Goal: Check status: Check status

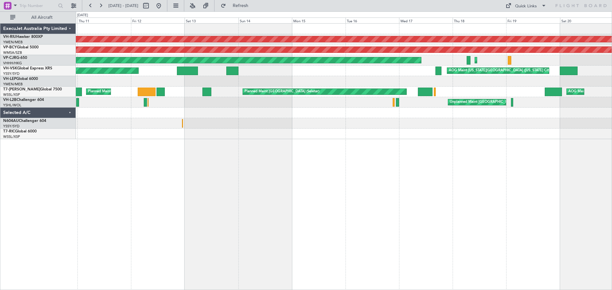
click at [548, 155] on div "Planned Maint [GEOGRAPHIC_DATA] ([GEOGRAPHIC_DATA]) Unplanned Maint [GEOGRAPHIC…" at bounding box center [344, 156] width 536 height 267
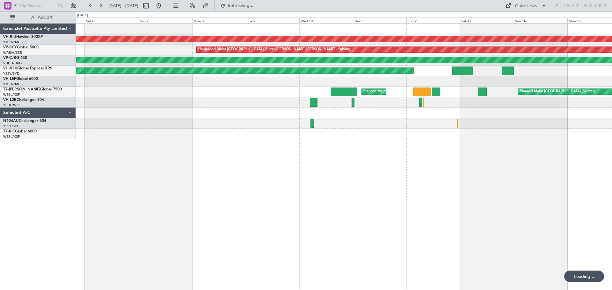
click at [598, 144] on div "Planned Maint [GEOGRAPHIC_DATA] ([GEOGRAPHIC_DATA]) Unplanned Maint [GEOGRAPHIC…" at bounding box center [344, 156] width 536 height 267
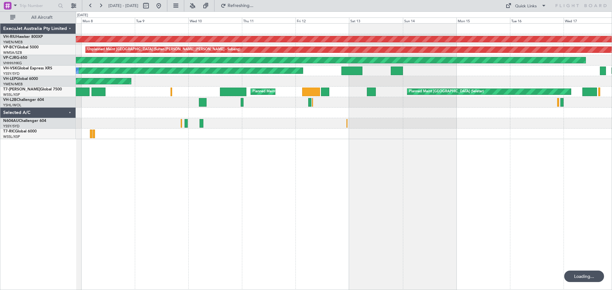
click at [388, 192] on div "Planned Maint [GEOGRAPHIC_DATA] ([GEOGRAPHIC_DATA]) Unplanned Maint [GEOGRAPHIC…" at bounding box center [344, 156] width 536 height 267
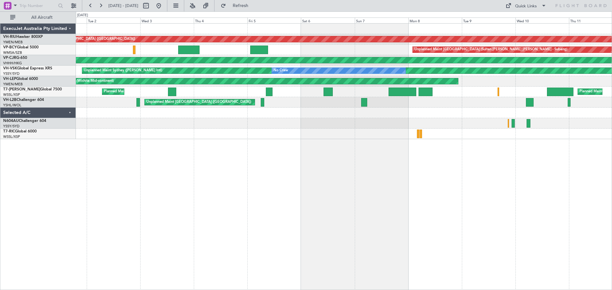
click at [481, 124] on div "Planned Maint [GEOGRAPHIC_DATA] ([GEOGRAPHIC_DATA]) Planned Maint [GEOGRAPHIC_D…" at bounding box center [343, 82] width 535 height 116
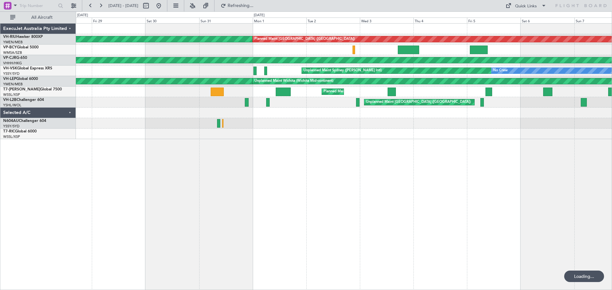
click at [421, 162] on div "Planned Maint [GEOGRAPHIC_DATA] ([GEOGRAPHIC_DATA]) Planned Maint [GEOGRAPHIC_D…" at bounding box center [344, 156] width 536 height 267
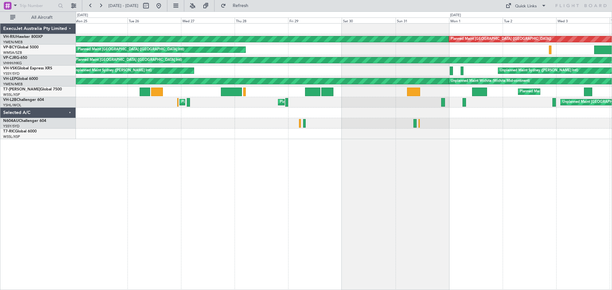
click at [533, 180] on div "Planned Maint [GEOGRAPHIC_DATA] ([GEOGRAPHIC_DATA]) Planned Maint [GEOGRAPHIC_D…" at bounding box center [344, 156] width 536 height 267
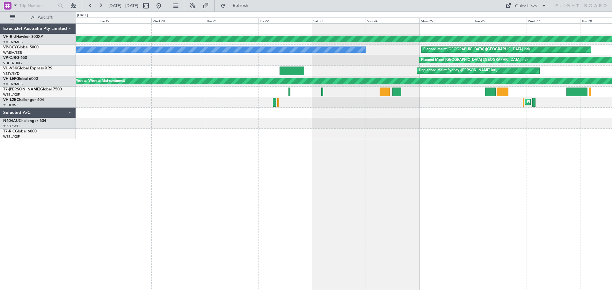
click at [341, 184] on div "Planned Maint [GEOGRAPHIC_DATA] ([GEOGRAPHIC_DATA]) Planned Maint [GEOGRAPHIC_D…" at bounding box center [344, 156] width 536 height 267
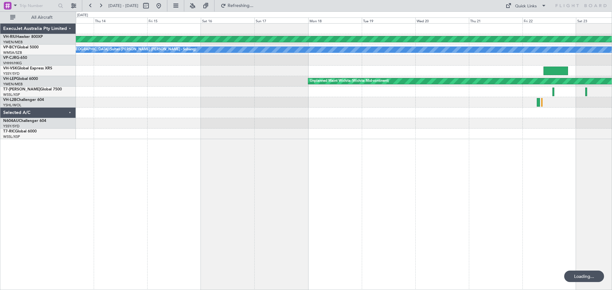
click at [447, 182] on div "Planned Maint [GEOGRAPHIC_DATA] ([GEOGRAPHIC_DATA]) [PERSON_NAME] (Sultan [PERS…" at bounding box center [344, 156] width 536 height 267
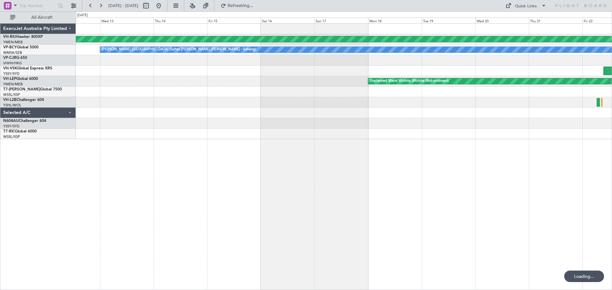
click at [548, 169] on div "Planned Maint [GEOGRAPHIC_DATA] ([GEOGRAPHIC_DATA]) [PERSON_NAME] (Sultan [PERS…" at bounding box center [344, 156] width 536 height 267
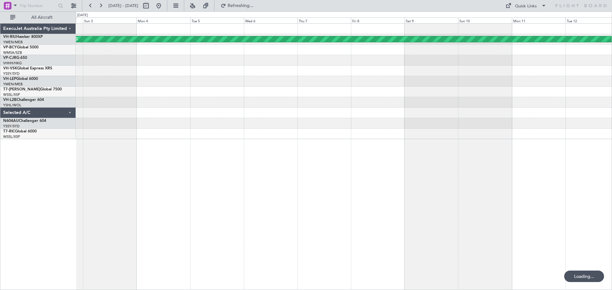
click at [446, 192] on div "Planned Maint [GEOGRAPHIC_DATA] ([GEOGRAPHIC_DATA]) Planned Maint [GEOGRAPHIC_D…" at bounding box center [344, 156] width 536 height 267
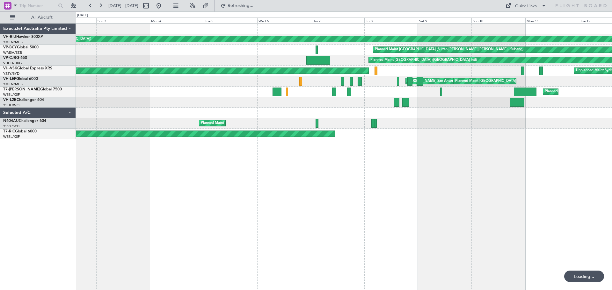
click at [254, 193] on div "Planned Maint [GEOGRAPHIC_DATA] ([GEOGRAPHIC_DATA]) Planned Maint [GEOGRAPHIC_D…" at bounding box center [344, 156] width 536 height 267
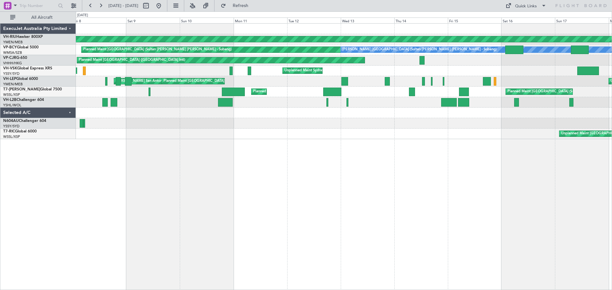
click at [207, 100] on div "Planned Maint [GEOGRAPHIC_DATA] ([GEOGRAPHIC_DATA]) Planned Maint [GEOGRAPHIC_D…" at bounding box center [343, 82] width 535 height 116
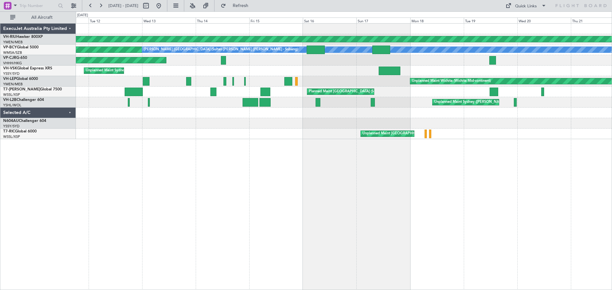
click at [256, 127] on div "Planned Maint [GEOGRAPHIC_DATA] ([GEOGRAPHIC_DATA]) Planned Maint [GEOGRAPHIC_D…" at bounding box center [344, 156] width 536 height 267
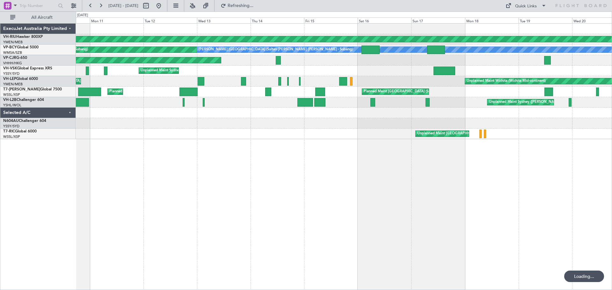
click at [272, 135] on div "Unplanned Maint [GEOGRAPHIC_DATA] (Seletar)" at bounding box center [343, 134] width 535 height 11
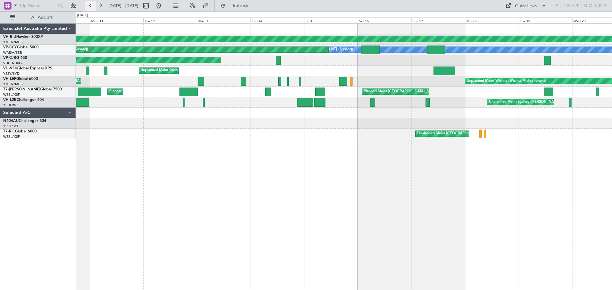
click at [91, 7] on button at bounding box center [90, 6] width 10 height 10
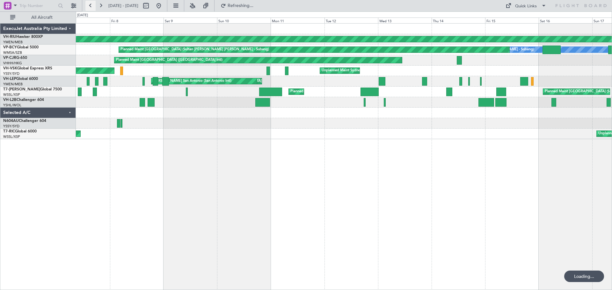
click at [91, 7] on button at bounding box center [90, 6] width 10 height 10
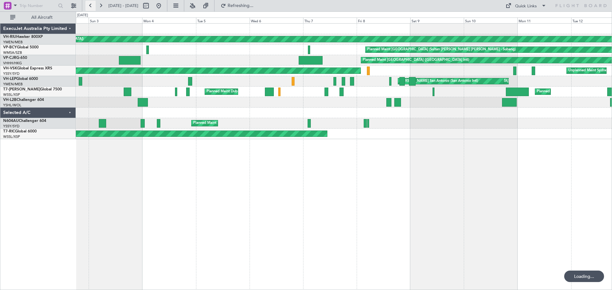
click at [91, 7] on button at bounding box center [90, 6] width 10 height 10
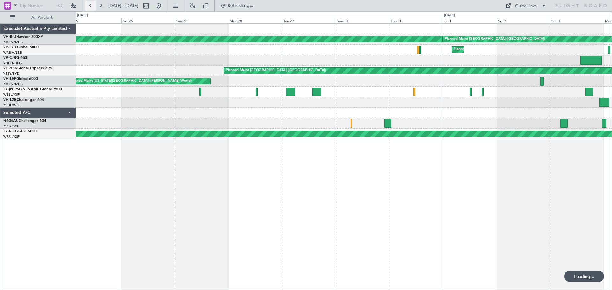
click at [91, 7] on button at bounding box center [90, 6] width 10 height 10
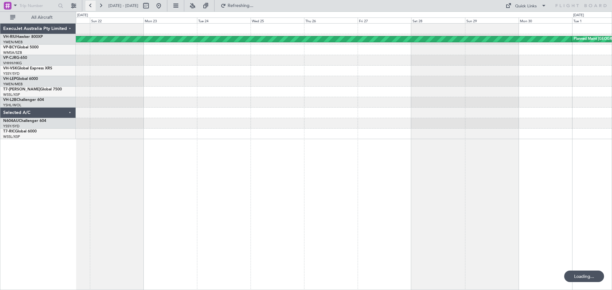
click at [91, 7] on button at bounding box center [90, 6] width 10 height 10
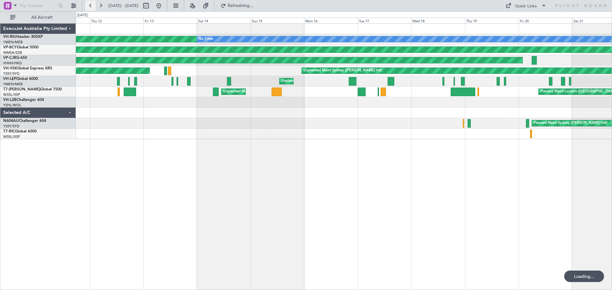
click at [91, 7] on button at bounding box center [90, 6] width 10 height 10
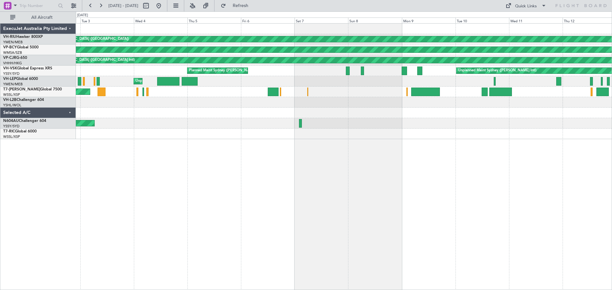
click at [242, 175] on div "Planned Maint [GEOGRAPHIC_DATA] ([GEOGRAPHIC_DATA]) No Crew Unplanned Maint [GE…" at bounding box center [344, 156] width 536 height 267
click at [98, 5] on button at bounding box center [101, 6] width 10 height 10
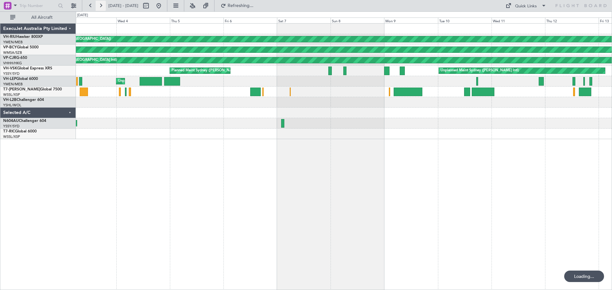
click at [98, 5] on button at bounding box center [101, 6] width 10 height 10
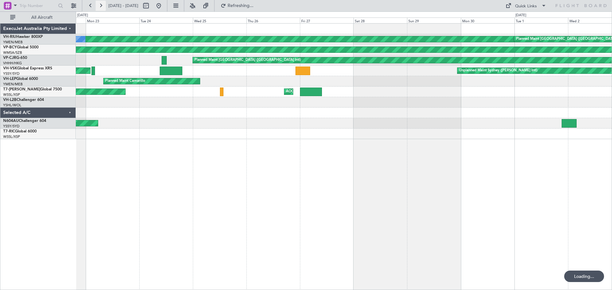
click at [98, 5] on button at bounding box center [101, 6] width 10 height 10
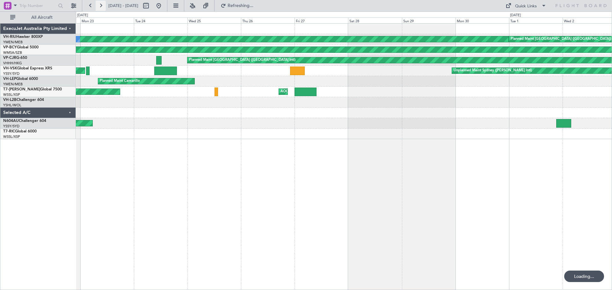
click at [98, 5] on button at bounding box center [101, 6] width 10 height 10
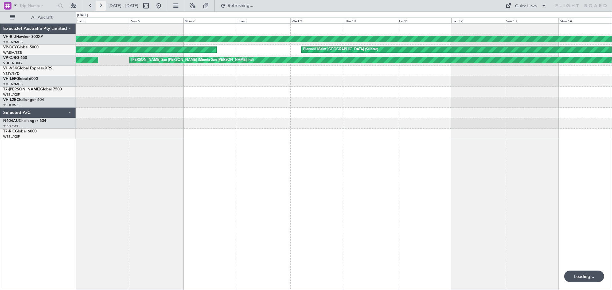
click at [98, 5] on button at bounding box center [101, 6] width 10 height 10
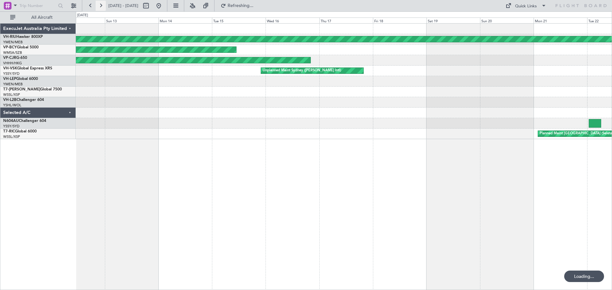
click at [98, 5] on button at bounding box center [101, 6] width 10 height 10
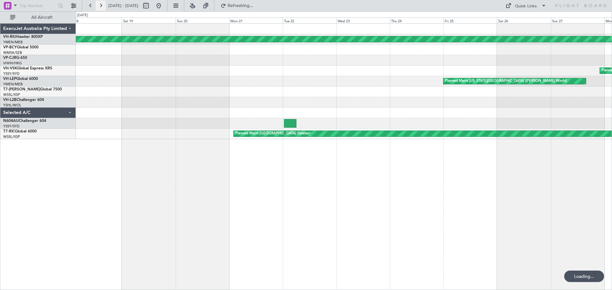
click at [98, 5] on button at bounding box center [101, 6] width 10 height 10
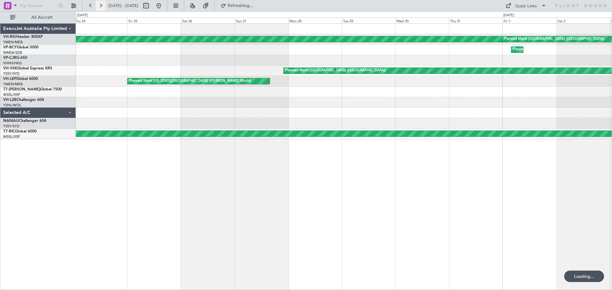
click at [98, 5] on button at bounding box center [101, 6] width 10 height 10
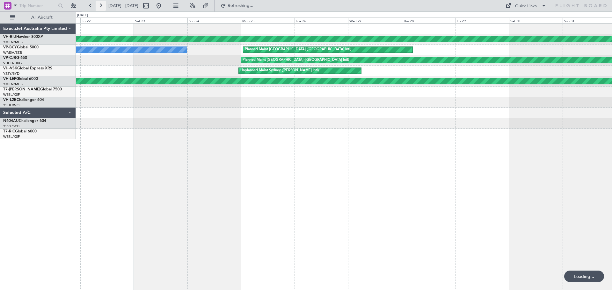
click at [98, 5] on button at bounding box center [101, 6] width 10 height 10
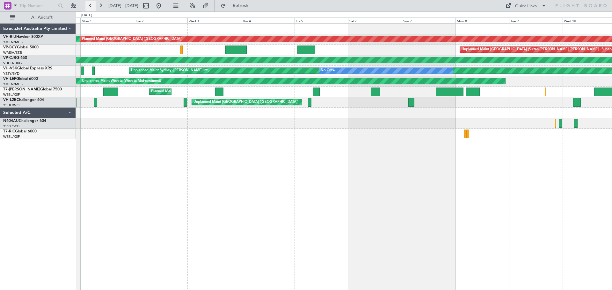
click at [89, 4] on button at bounding box center [90, 6] width 10 height 10
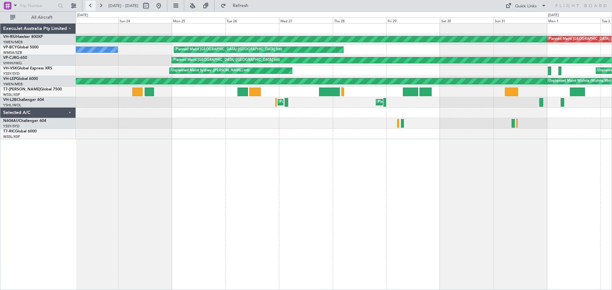
click at [89, 4] on button at bounding box center [90, 6] width 10 height 10
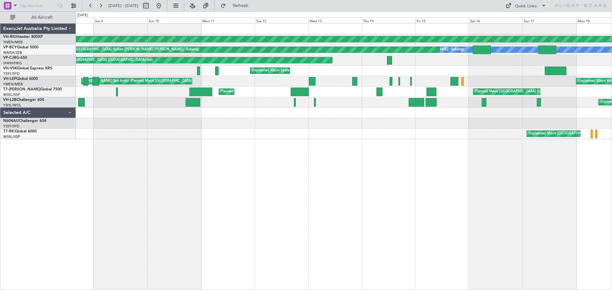
click at [298, 129] on div "Planned Maint [GEOGRAPHIC_DATA] ([GEOGRAPHIC_DATA]) [PERSON_NAME] (Sultan [PERS…" at bounding box center [343, 82] width 535 height 116
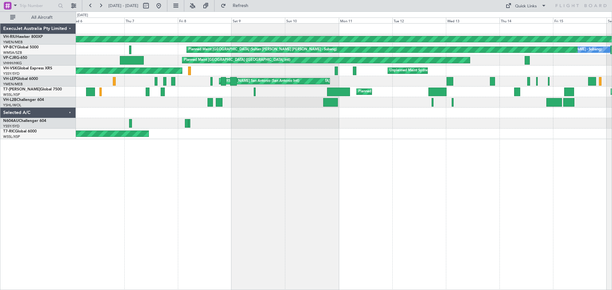
click at [361, 151] on div "Planned Maint [GEOGRAPHIC_DATA] ([GEOGRAPHIC_DATA]) [PERSON_NAME] (Sultan [PERS…" at bounding box center [344, 156] width 536 height 267
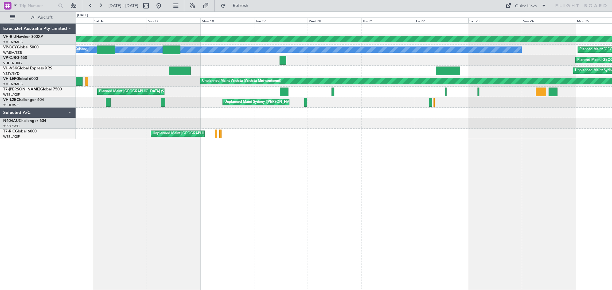
click at [0, 106] on html "[DATE] - [DATE] Refresh Quick Links All Aircraft Planned Maint [GEOGRAPHIC_DATA…" at bounding box center [306, 145] width 612 height 290
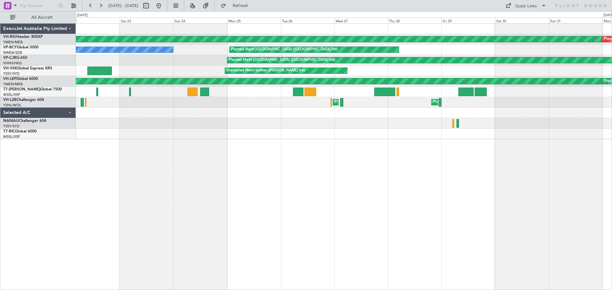
click at [0, 88] on html "[DATE] - [DATE] Refresh Quick Links All Aircraft Planned Maint [GEOGRAPHIC_DATA…" at bounding box center [306, 145] width 612 height 290
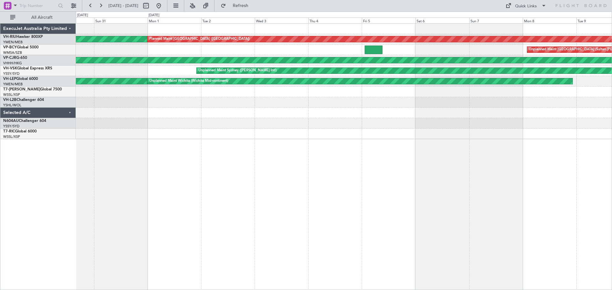
click at [128, 123] on div "Planned Maint [GEOGRAPHIC_DATA] ([GEOGRAPHIC_DATA]) Planned Maint [GEOGRAPHIC_D…" at bounding box center [344, 156] width 536 height 267
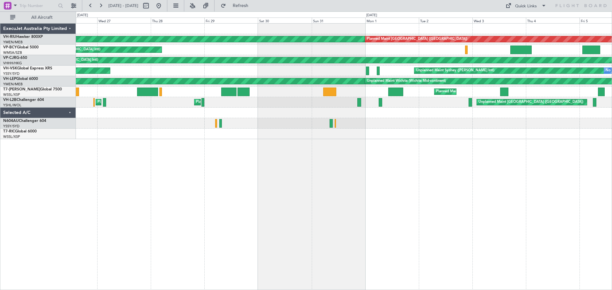
click at [95, 118] on div "Planned Maint [GEOGRAPHIC_DATA] ([GEOGRAPHIC_DATA]) Planned Maint [GEOGRAPHIC_D…" at bounding box center [344, 156] width 536 height 267
